Goal: Task Accomplishment & Management: Manage account settings

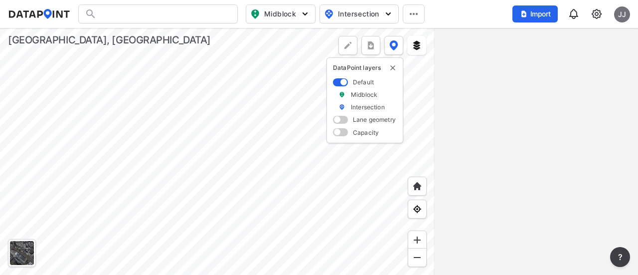
click at [132, 7] on div at bounding box center [158, 13] width 160 height 19
click at [123, 16] on div at bounding box center [158, 13] width 160 height 19
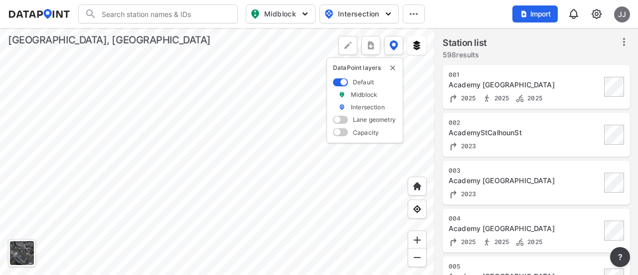
click at [121, 14] on input "Search" at bounding box center [164, 14] width 135 height 16
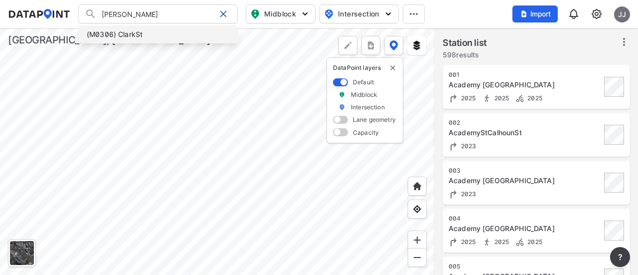
click at [117, 31] on li "(M0306) ClarkSt" at bounding box center [159, 34] width 160 height 18
type input "(M0306) ClarkSt"
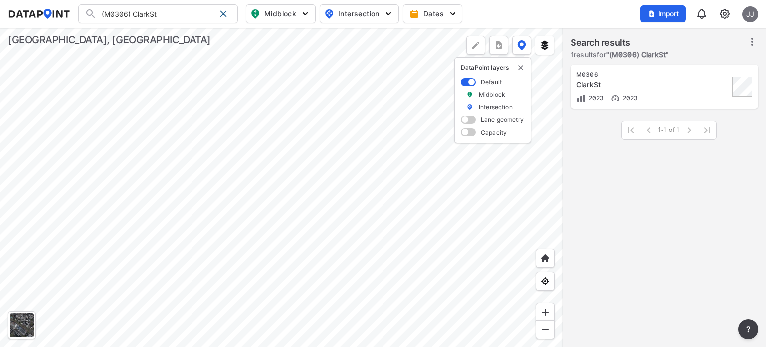
click at [638, 18] on img at bounding box center [724, 14] width 12 height 12
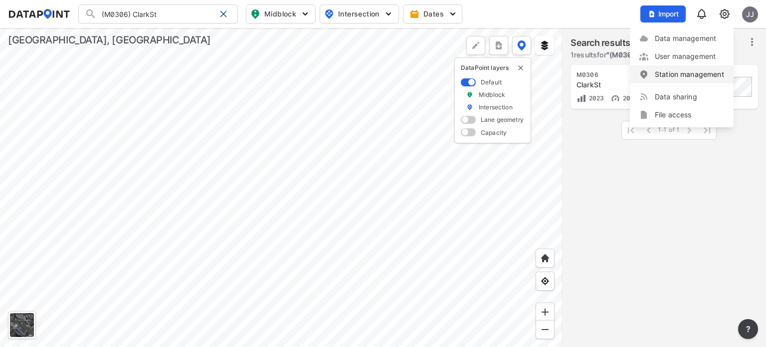
click at [638, 72] on link "Station management" at bounding box center [682, 74] width 86 height 10
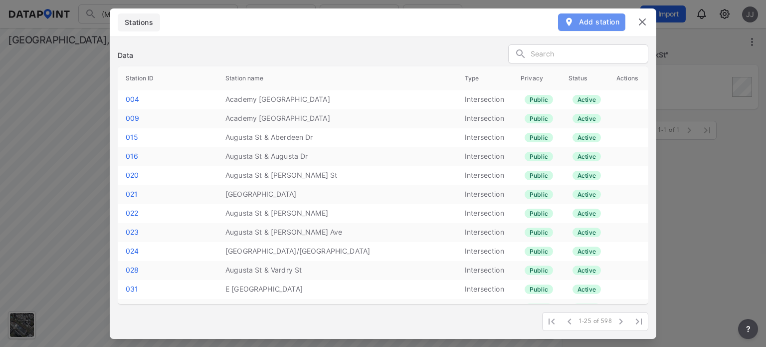
click at [594, 24] on span "Add station" at bounding box center [591, 22] width 55 height 10
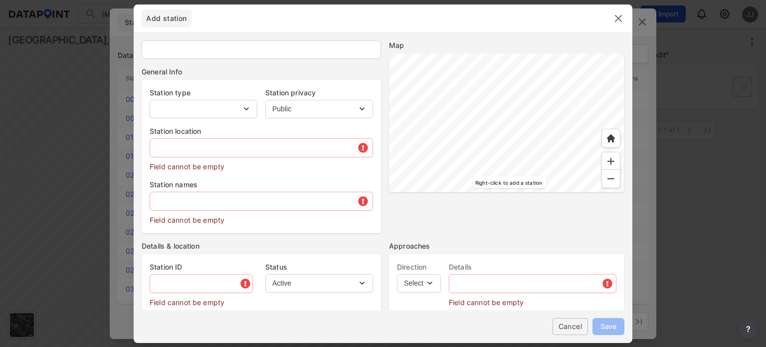
type input "M0339"
select select "1"
click at [435, 171] on div at bounding box center [506, 122] width 235 height 139
click at [420, 131] on div at bounding box center [506, 122] width 235 height 139
click at [551, 102] on div at bounding box center [506, 122] width 235 height 139
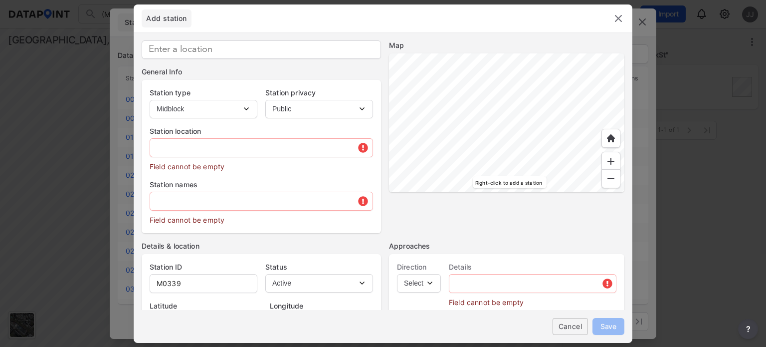
click at [473, 101] on div at bounding box center [506, 122] width 235 height 139
click at [536, 179] on div at bounding box center [506, 122] width 235 height 139
click at [553, 169] on div at bounding box center [506, 122] width 235 height 139
click at [582, 166] on div at bounding box center [506, 122] width 235 height 139
click at [560, 78] on div at bounding box center [506, 122] width 235 height 139
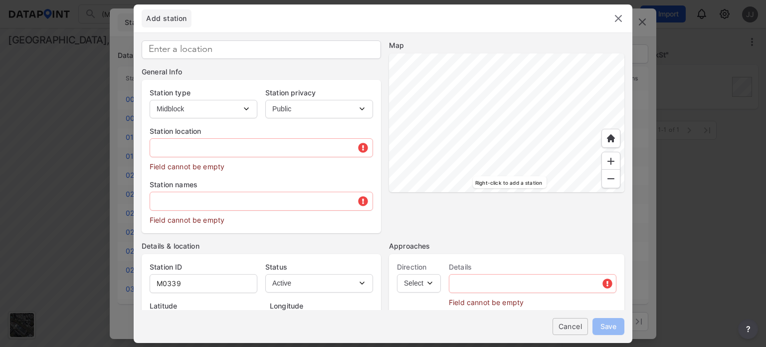
click at [535, 59] on div at bounding box center [506, 122] width 235 height 139
click at [504, 113] on div at bounding box center [506, 122] width 235 height 139
type input "34.837695"
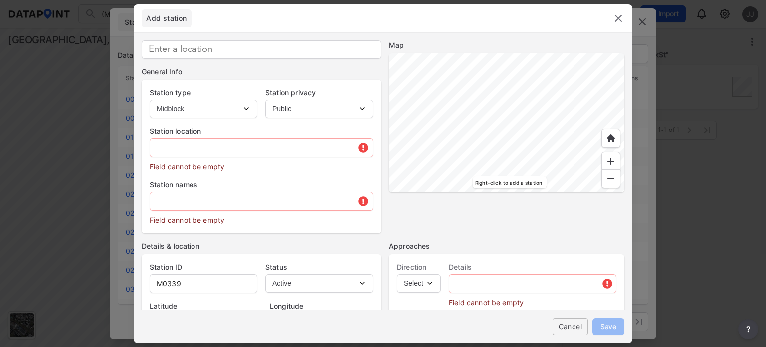
type input "-82.377145"
type input "[STREET_ADDRESS][PERSON_NAME]"
type input "SC"
type input "US"
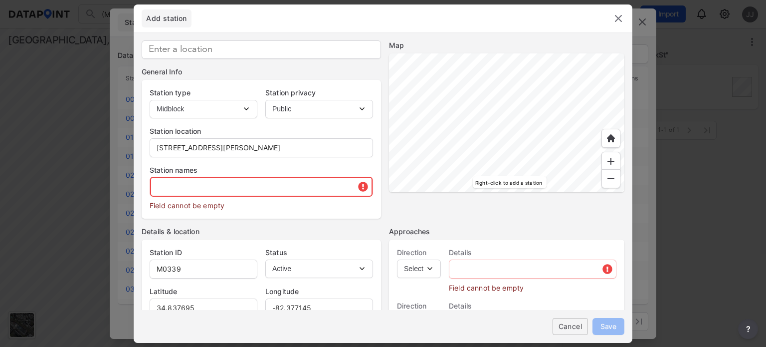
click at [225, 187] on input "text" at bounding box center [261, 187] width 222 height 20
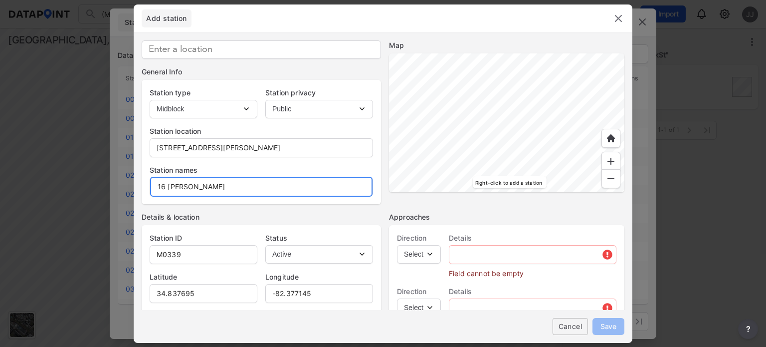
type input "16 [PERSON_NAME]"
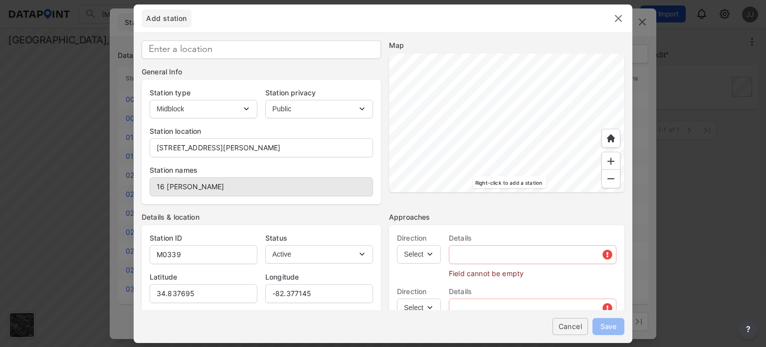
click at [414, 257] on select "Select EB NB SB WB" at bounding box center [419, 254] width 44 height 18
select select "EB"
click at [397, 245] on select "Select EB NB SB WB" at bounding box center [419, 254] width 44 height 18
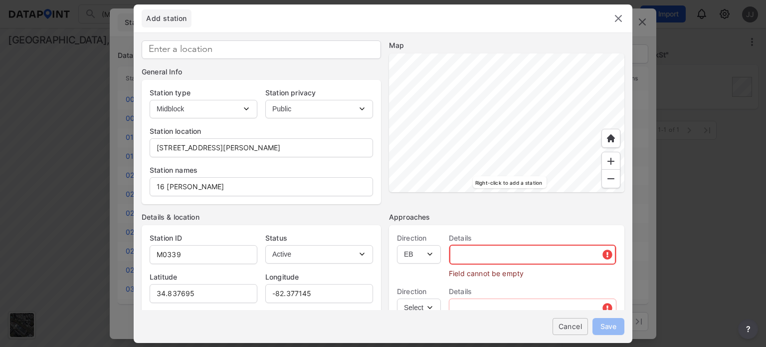
click at [458, 258] on input "text" at bounding box center [532, 254] width 167 height 20
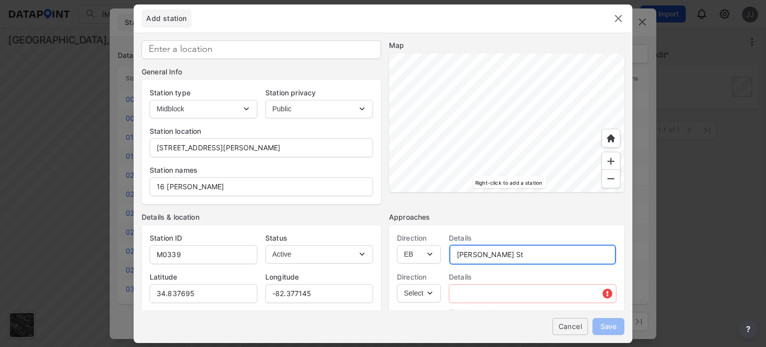
type input "[PERSON_NAME] St"
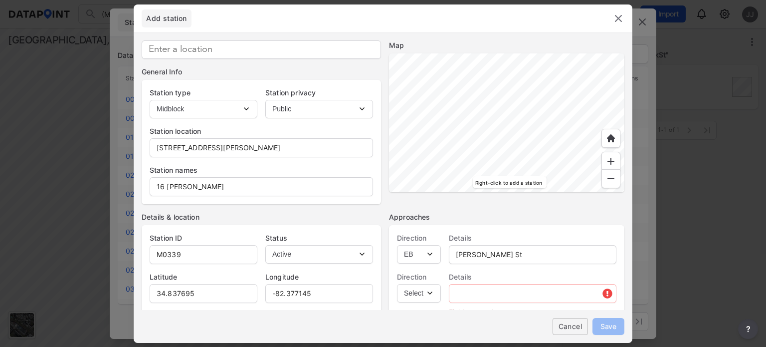
select select "WB"
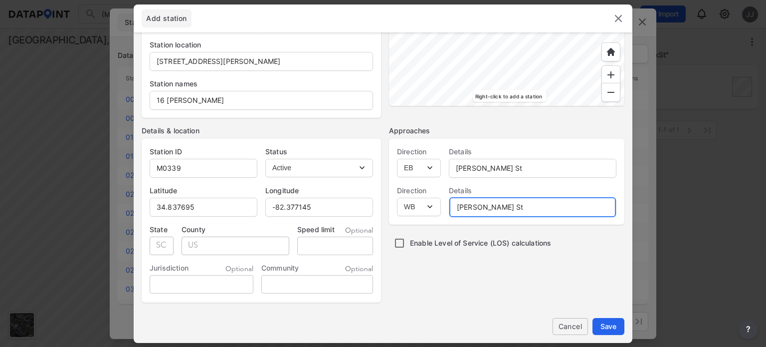
scroll to position [100, 0]
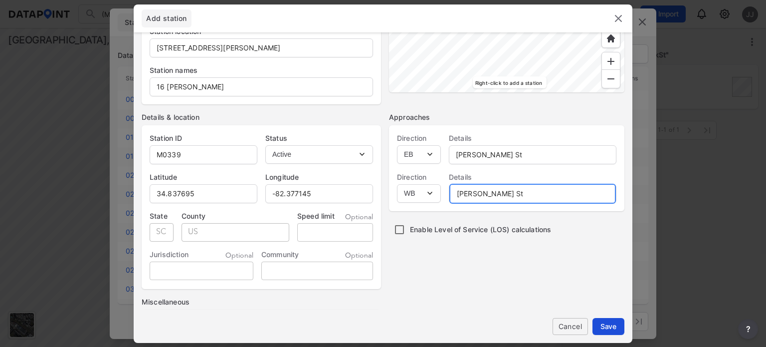
type input "[PERSON_NAME] St"
click at [605, 274] on span "Save" at bounding box center [608, 326] width 16 height 10
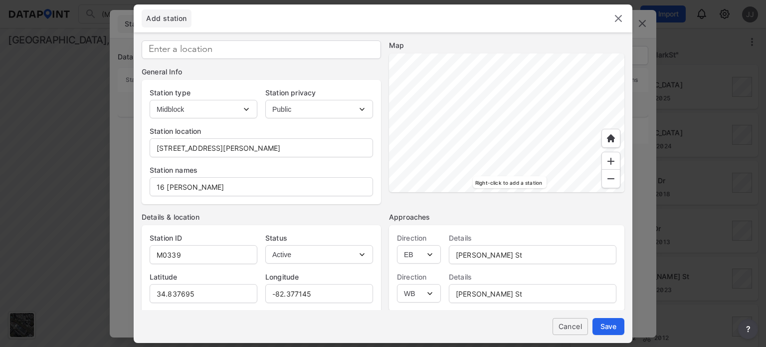
scroll to position [0, 0]
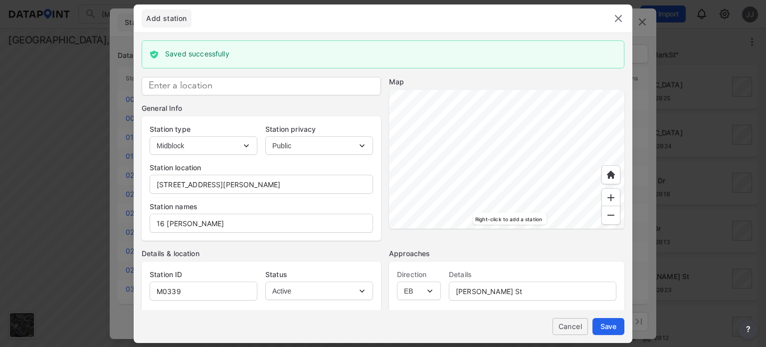
click at [620, 19] on img at bounding box center [618, 18] width 12 height 12
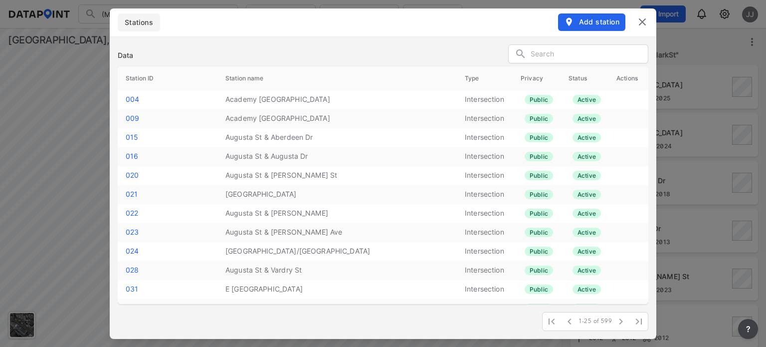
click at [638, 25] on img at bounding box center [642, 22] width 12 height 12
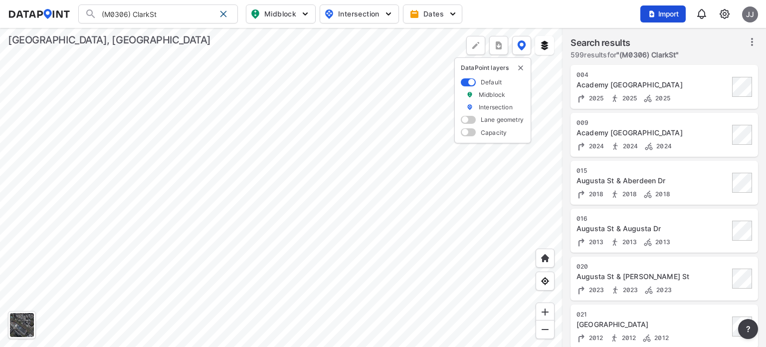
click at [638, 13] on span "Import" at bounding box center [662, 14] width 33 height 10
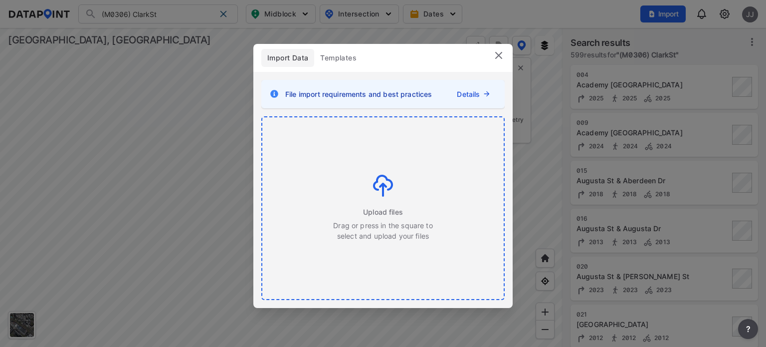
click at [394, 201] on div "Upload files Drag or press in the square to select and upload your files" at bounding box center [383, 208] width 101 height 66
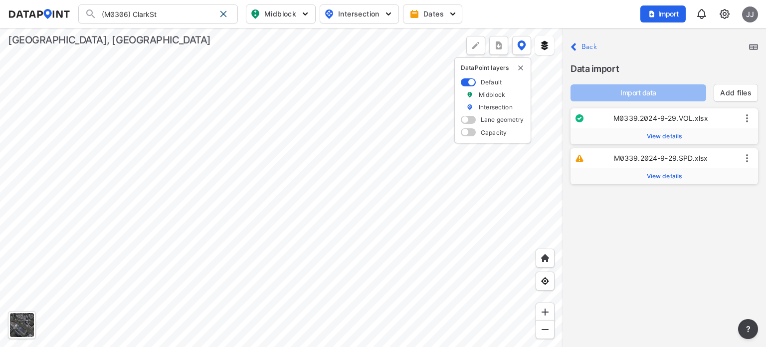
click at [638, 176] on span "View details" at bounding box center [664, 176] width 35 height 8
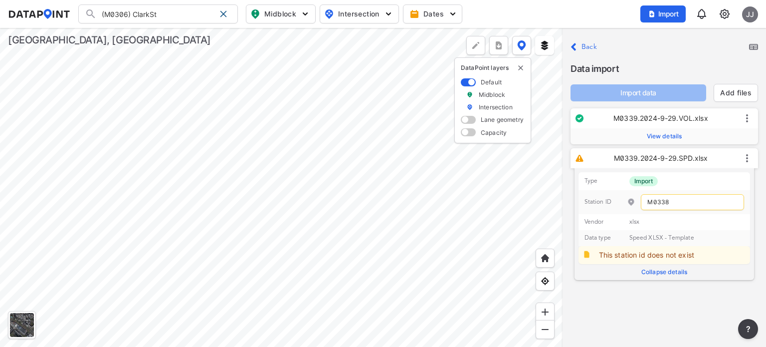
click at [638, 133] on span "View details" at bounding box center [664, 136] width 35 height 8
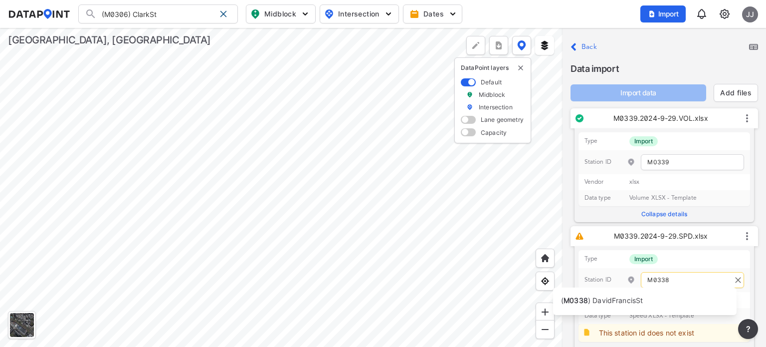
click at [638, 274] on input "M0338" at bounding box center [692, 280] width 103 height 16
type input "M0339"
click at [567, 204] on div "M0339.2024-9-29.VOL.xlsx Type Import Station ID M0339 Vendor xlsx Data type Vol…" at bounding box center [663, 234] width 203 height 256
click at [638, 274] on input "M0339" at bounding box center [692, 280] width 103 height 16
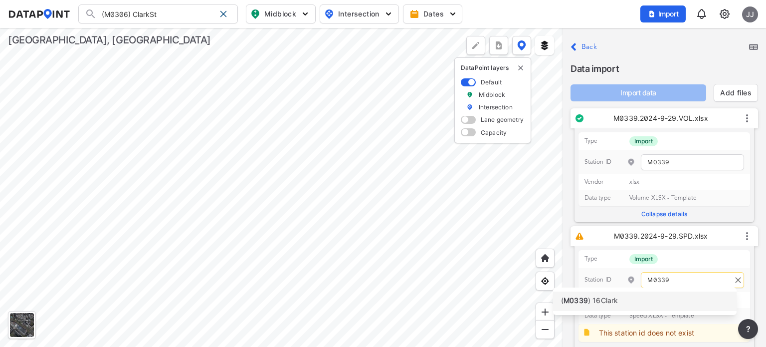
click at [590, 274] on span ") 16Clark" at bounding box center [603, 300] width 30 height 8
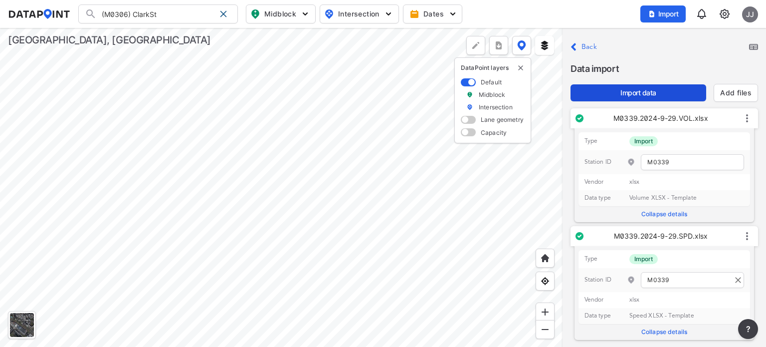
click at [631, 93] on span "Import data" at bounding box center [638, 93] width 120 height 10
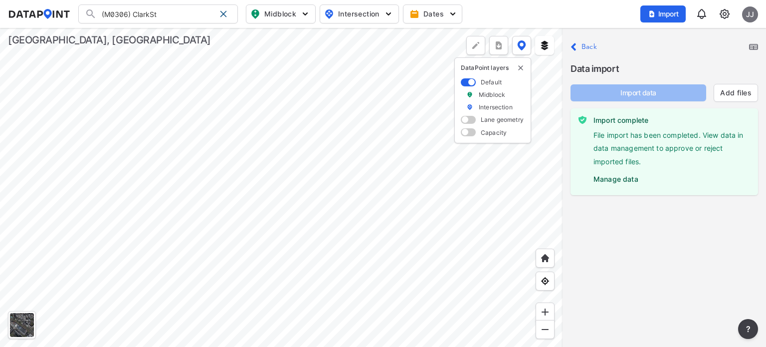
click at [622, 178] on label "Manage data" at bounding box center [671, 176] width 157 height 15
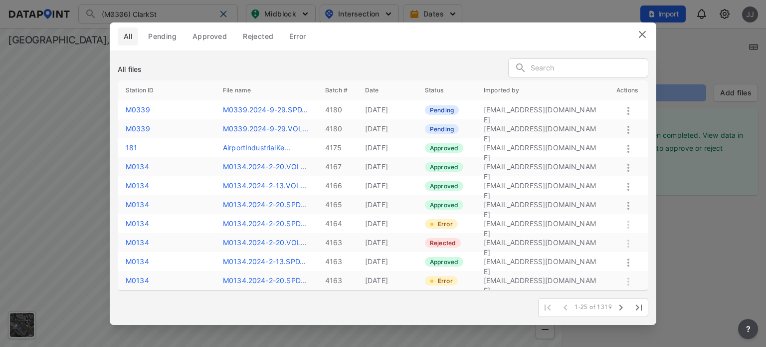
click at [627, 127] on icon at bounding box center [628, 130] width 12 height 12
click at [619, 137] on label "Approve" at bounding box center [613, 138] width 28 height 10
click at [628, 107] on icon at bounding box center [628, 111] width 2 height 8
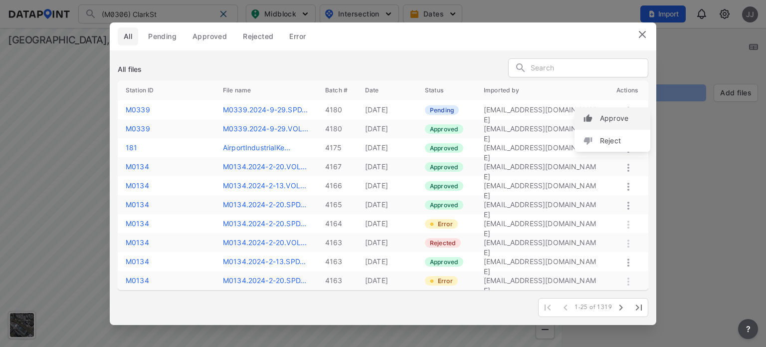
click at [616, 118] on label "Approve" at bounding box center [614, 118] width 28 height 10
click at [638, 36] on img at bounding box center [642, 34] width 12 height 12
